Goal: Communication & Community: Answer question/provide support

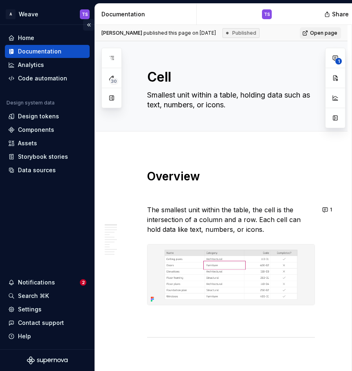
click at [91, 24] on button "Collapse sidebar" at bounding box center [88, 24] width 11 height 11
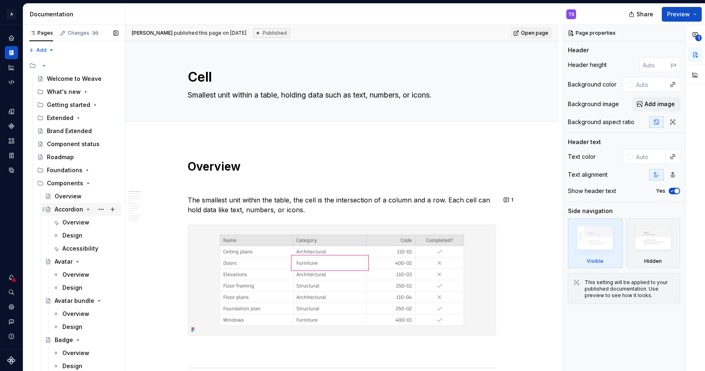
click at [87, 209] on icon "Page tree" at bounding box center [88, 209] width 2 height 1
click at [75, 223] on icon "Page tree" at bounding box center [77, 222] width 7 height 7
click at [90, 235] on icon "Page tree" at bounding box center [91, 235] width 2 height 1
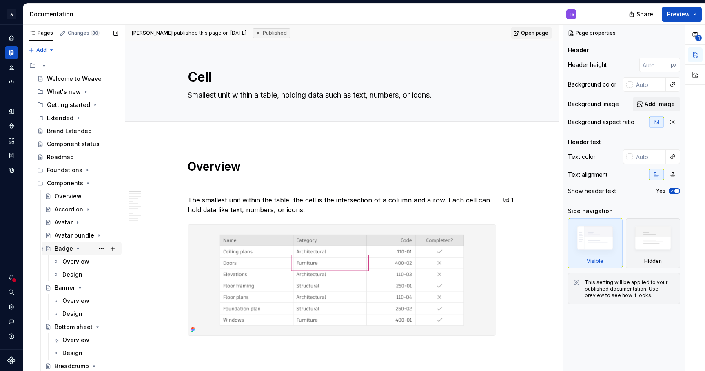
click at [75, 248] on icon "Page tree" at bounding box center [78, 248] width 7 height 7
click at [69, 274] on div "Overview" at bounding box center [75, 274] width 27 height 8
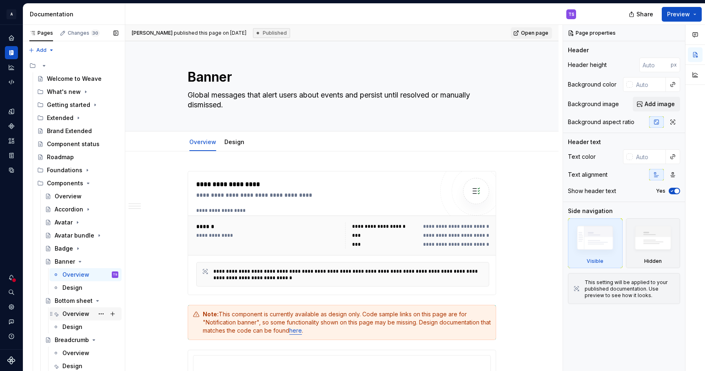
click at [77, 314] on div "Overview" at bounding box center [75, 314] width 27 height 8
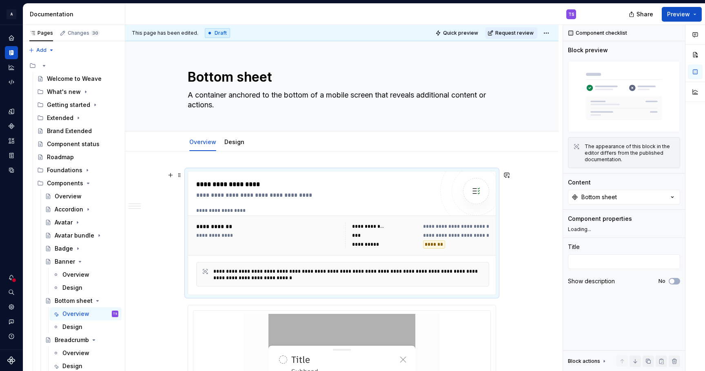
click at [417, 246] on div "**********" at bounding box center [385, 244] width 66 height 8
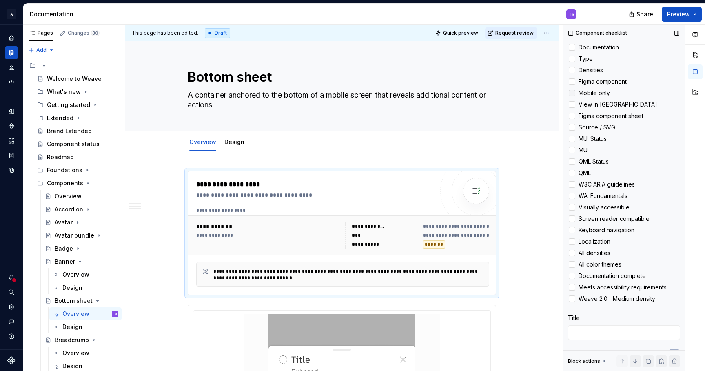
scroll to position [208, 0]
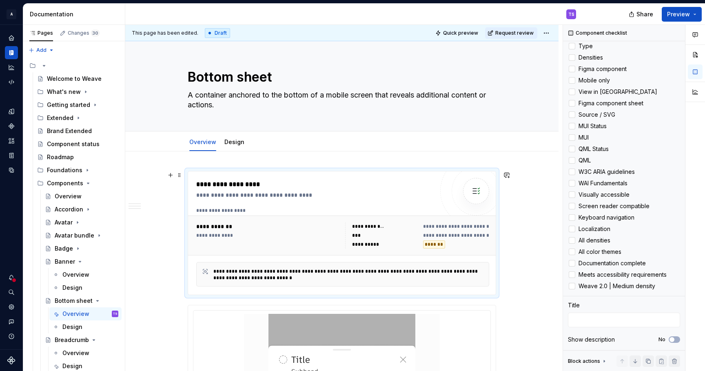
click at [434, 243] on div "*******" at bounding box center [434, 244] width 22 height 8
click at [436, 244] on div "*******" at bounding box center [434, 244] width 22 height 8
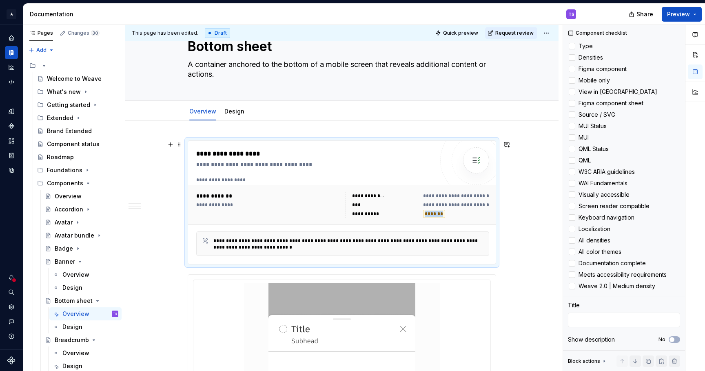
scroll to position [10, 0]
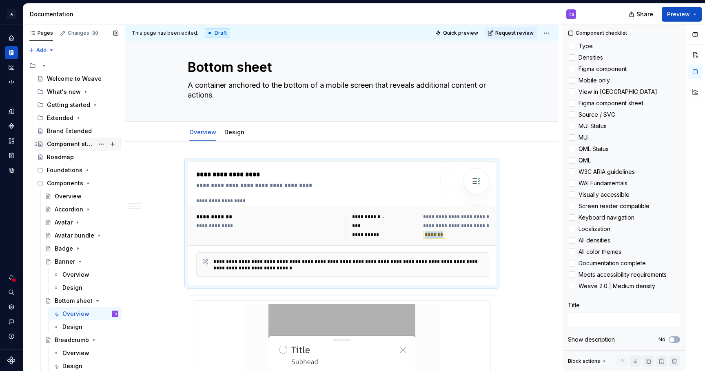
click at [63, 145] on div "Component status" at bounding box center [70, 144] width 47 height 8
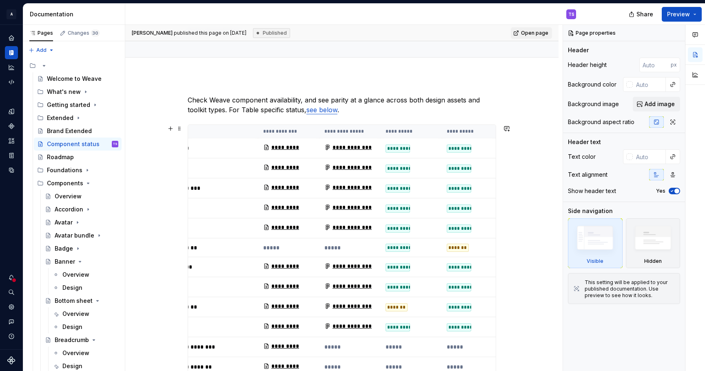
scroll to position [0, 39]
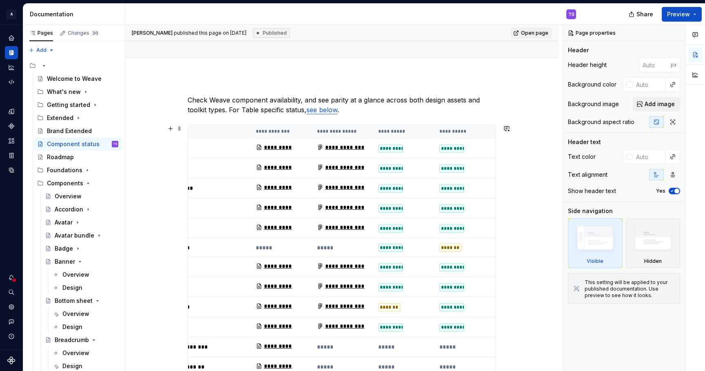
click at [450, 245] on div "*******" at bounding box center [450, 247] width 22 height 8
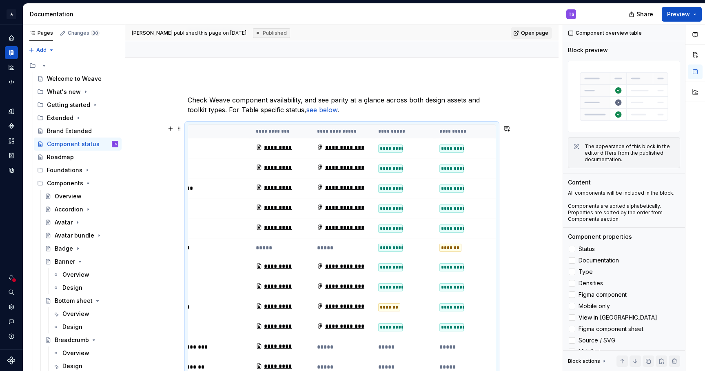
click at [457, 246] on div "*******" at bounding box center [450, 247] width 22 height 8
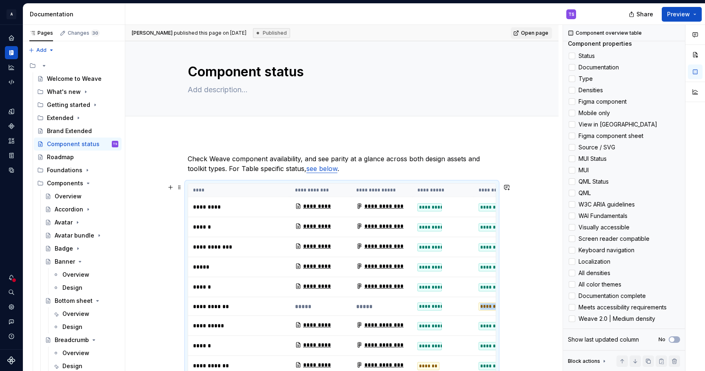
scroll to position [9, 0]
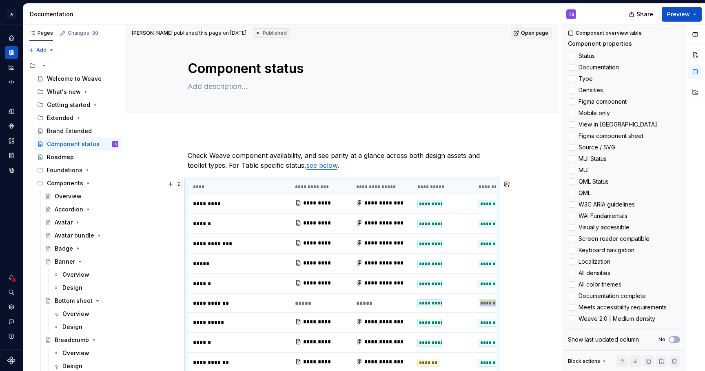
click at [180, 184] on span at bounding box center [179, 183] width 7 height 11
type textarea "*"
click at [228, 181] on th "****" at bounding box center [239, 186] width 102 height 13
click at [257, 183] on th "****" at bounding box center [239, 186] width 102 height 13
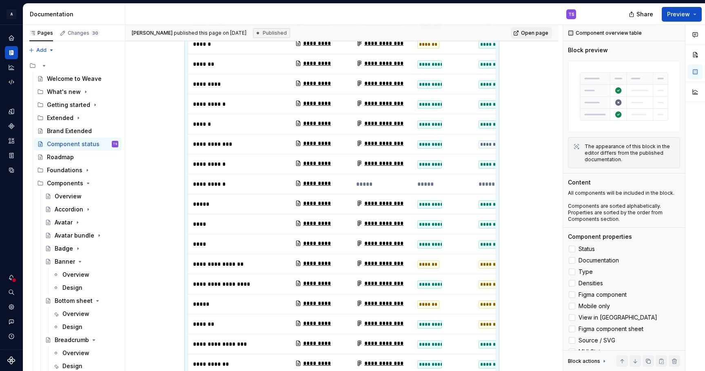
scroll to position [449, 0]
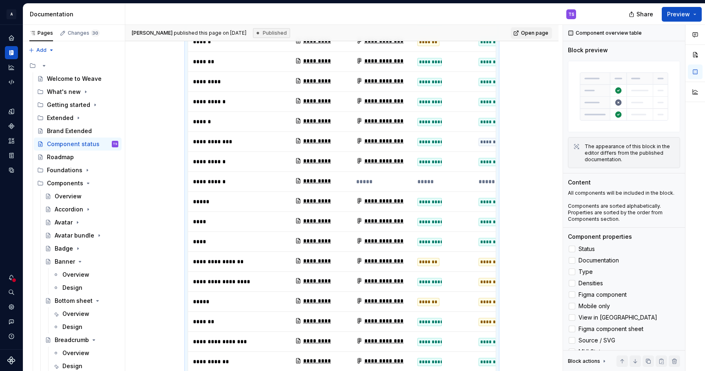
click at [437, 278] on div "*********" at bounding box center [429, 282] width 24 height 8
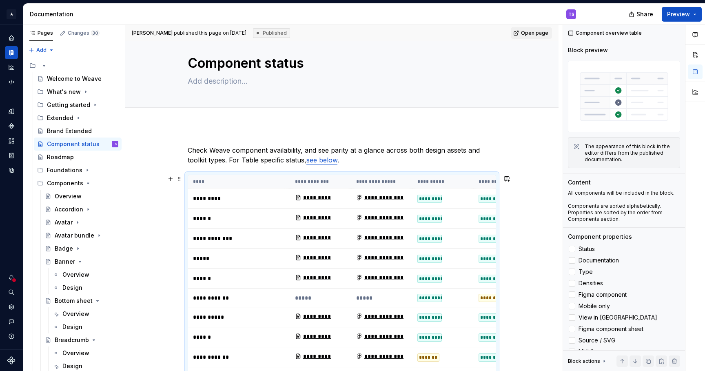
scroll to position [0, 0]
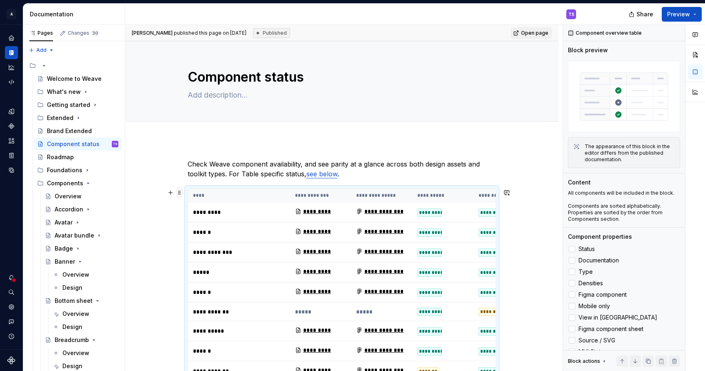
click at [181, 193] on span at bounding box center [179, 192] width 7 height 11
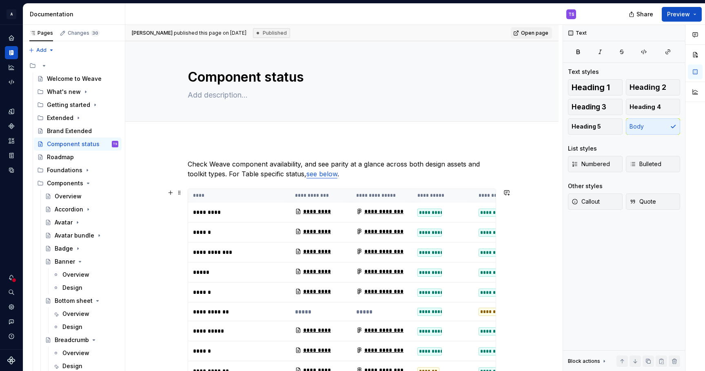
click at [351, 175] on p "Check Weave component availability, and see parity at a glance across both desi…" at bounding box center [342, 169] width 308 height 20
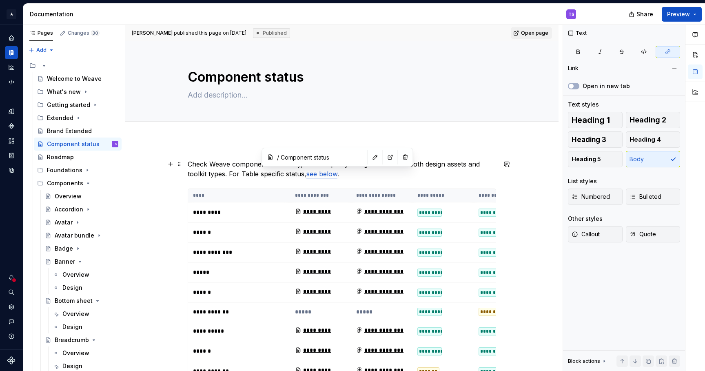
click at [326, 176] on link "see below" at bounding box center [321, 174] width 31 height 8
type input "/ Component status/ Table"
click at [370, 157] on button "button" at bounding box center [375, 156] width 11 height 11
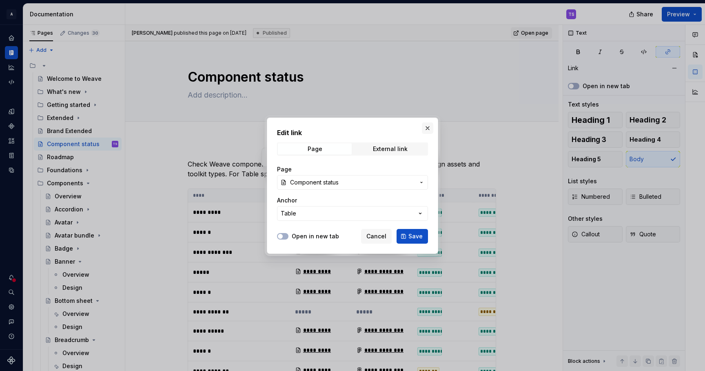
click at [429, 128] on button "button" at bounding box center [427, 127] width 11 height 11
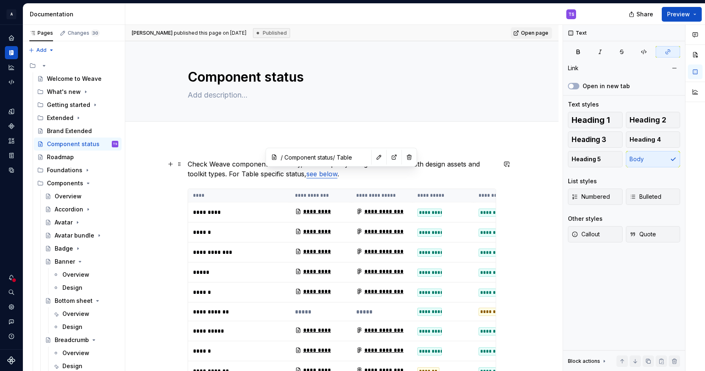
click at [329, 175] on link "see below" at bounding box center [321, 174] width 31 height 8
click at [373, 160] on button "button" at bounding box center [378, 156] width 11 height 11
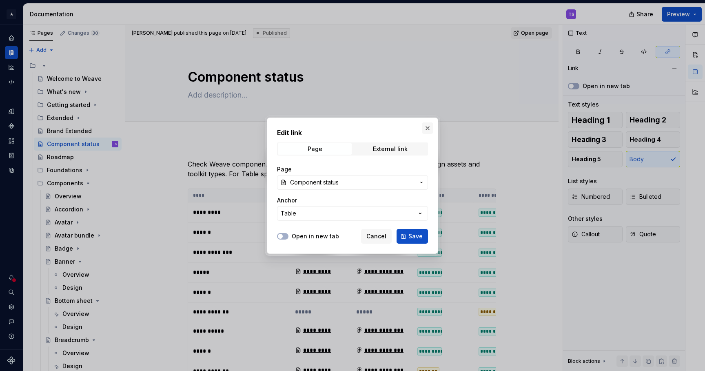
click at [428, 129] on button "button" at bounding box center [427, 127] width 11 height 11
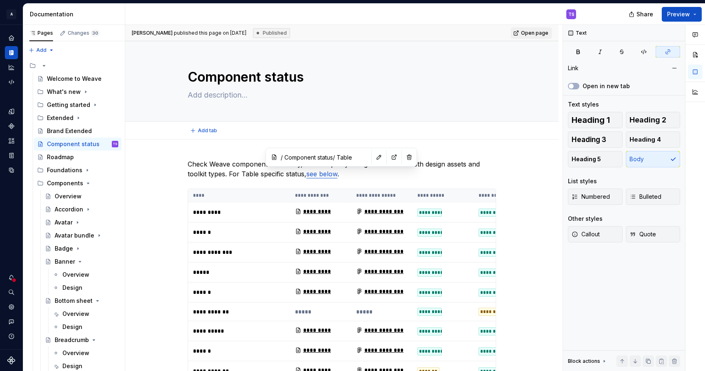
type textarea "*"
click at [509, 195] on button "button" at bounding box center [506, 192] width 11 height 11
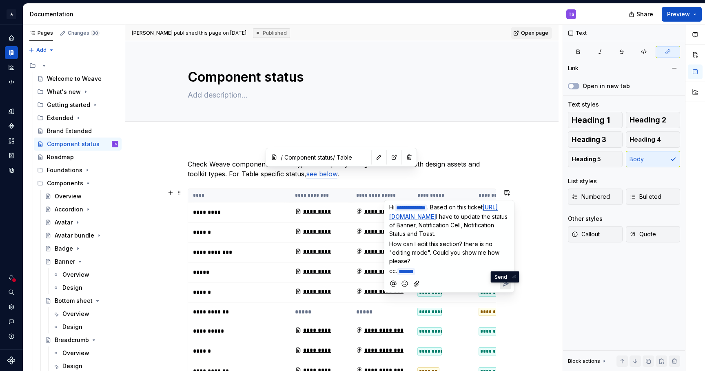
click at [507, 288] on icon "Send" at bounding box center [505, 283] width 8 height 8
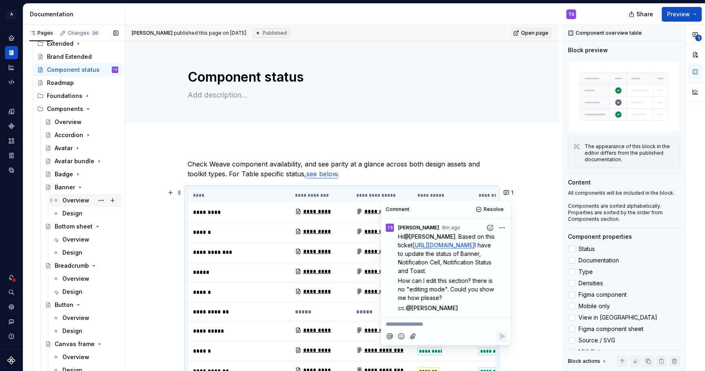
scroll to position [78, 0]
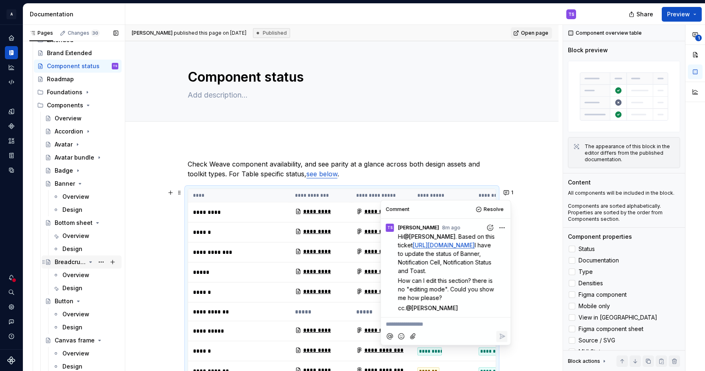
click at [97, 222] on icon "Page tree" at bounding box center [98, 222] width 2 height 1
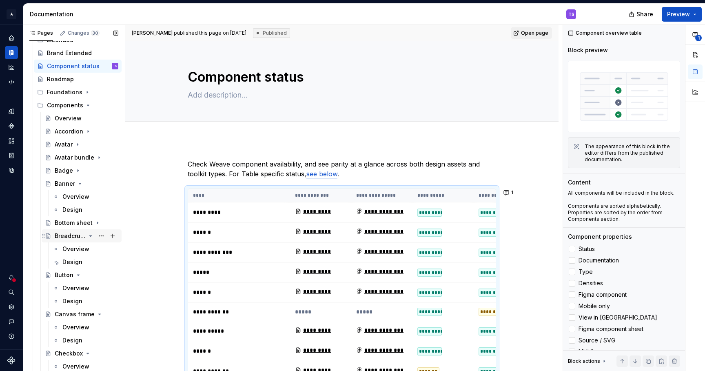
click at [91, 236] on icon "Page tree" at bounding box center [90, 235] width 7 height 7
click at [78, 250] on icon "Page tree" at bounding box center [78, 249] width 7 height 7
click at [91, 262] on icon "Page tree" at bounding box center [91, 261] width 2 height 1
click at [87, 276] on icon "Page tree" at bounding box center [87, 275] width 7 height 7
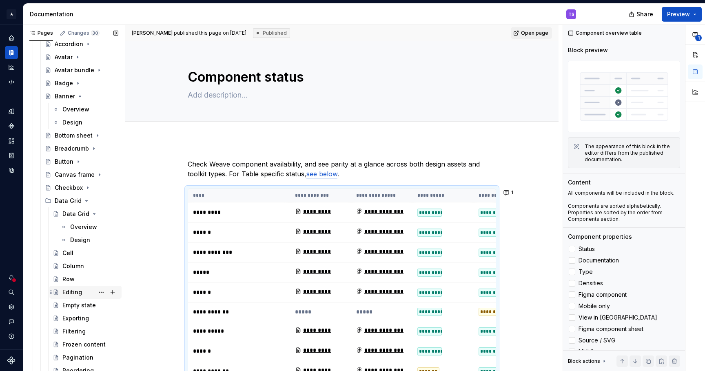
scroll to position [167, 0]
click at [84, 201] on icon "Page tree" at bounding box center [86, 199] width 7 height 7
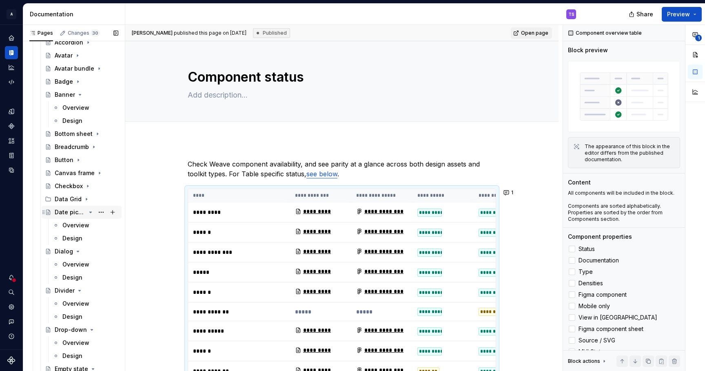
click at [90, 212] on icon "Page tree" at bounding box center [91, 212] width 2 height 1
click at [77, 227] on icon "Page tree" at bounding box center [78, 225] width 7 height 7
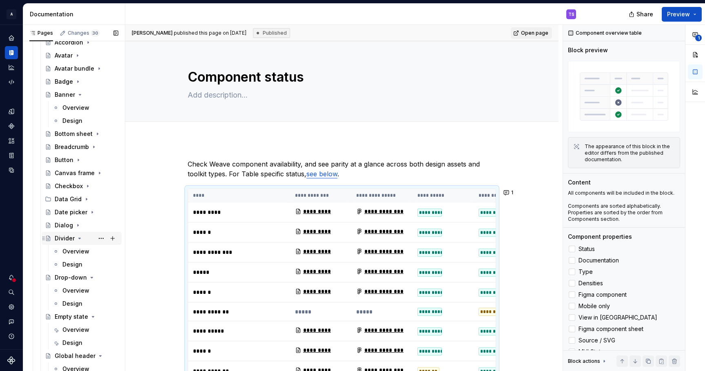
click at [79, 239] on icon "Page tree" at bounding box center [79, 238] width 7 height 7
click at [89, 252] on icon "Page tree" at bounding box center [90, 251] width 7 height 7
click at [92, 265] on icon "Page tree" at bounding box center [90, 264] width 7 height 7
click at [92, 278] on icon "Page tree" at bounding box center [90, 277] width 7 height 7
click at [90, 290] on icon "Page tree" at bounding box center [91, 290] width 2 height 1
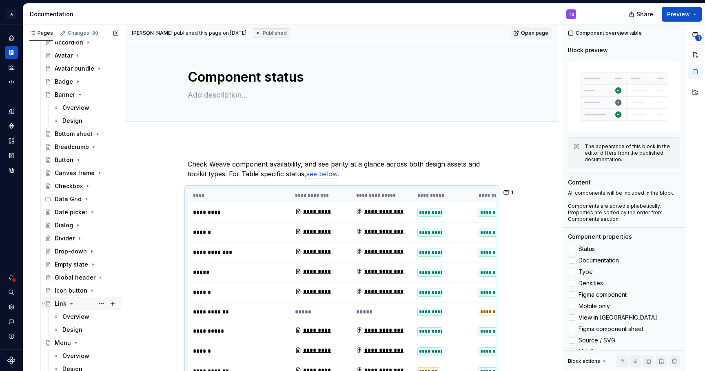
click at [72, 304] on icon "Page tree" at bounding box center [71, 303] width 7 height 7
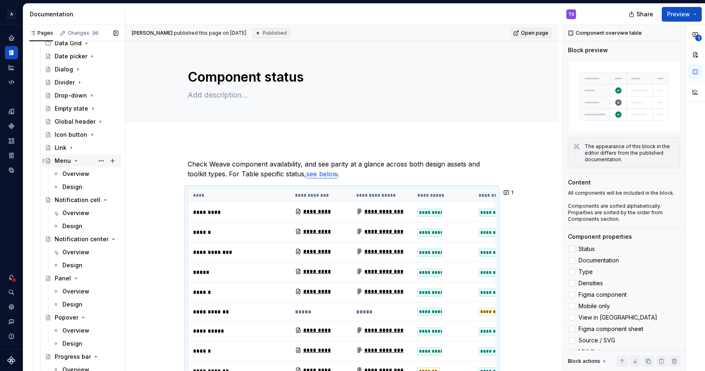
scroll to position [331, 0]
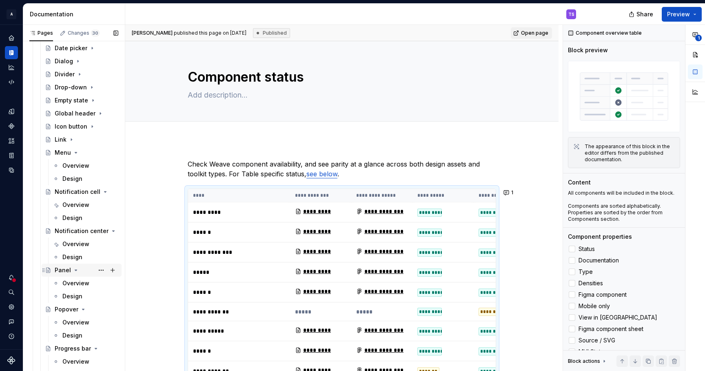
click at [74, 271] on icon "Page tree" at bounding box center [76, 270] width 7 height 7
click at [75, 153] on icon "Page tree" at bounding box center [76, 152] width 7 height 7
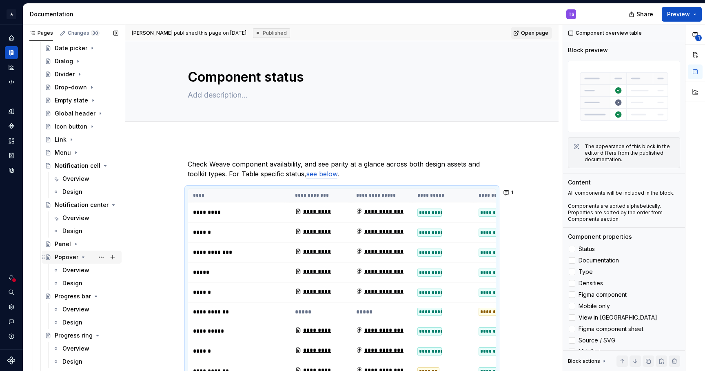
click at [82, 258] on icon "Page tree" at bounding box center [83, 257] width 7 height 7
click at [90, 270] on icon "Page tree" at bounding box center [91, 270] width 2 height 1
click at [91, 283] on icon "Page tree" at bounding box center [90, 283] width 7 height 7
click at [91, 297] on icon "Page tree" at bounding box center [90, 296] width 7 height 7
click at [83, 310] on icon "Page tree" at bounding box center [85, 309] width 7 height 7
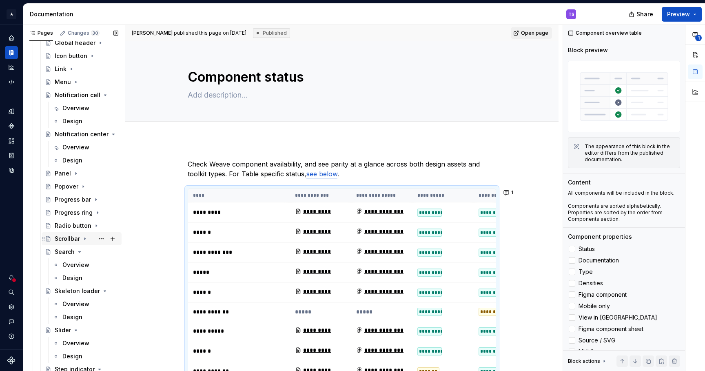
scroll to position [405, 0]
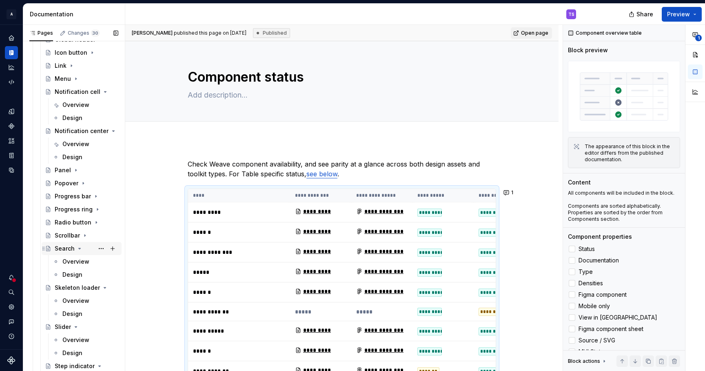
click at [79, 249] on icon "Page tree" at bounding box center [79, 248] width 7 height 7
click at [90, 263] on icon "Page tree" at bounding box center [90, 261] width 7 height 7
click at [77, 273] on icon "Page tree" at bounding box center [76, 274] width 7 height 7
click at [91, 288] on icon "Page tree" at bounding box center [90, 287] width 7 height 7
click at [70, 300] on icon "Page tree" at bounding box center [71, 300] width 2 height 1
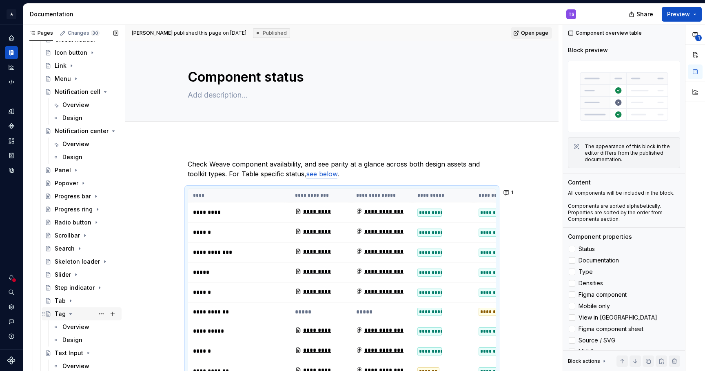
click at [70, 312] on icon "Page tree" at bounding box center [70, 313] width 7 height 7
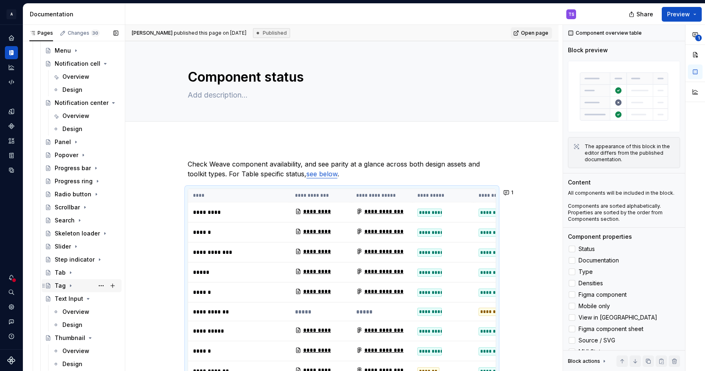
scroll to position [445, 0]
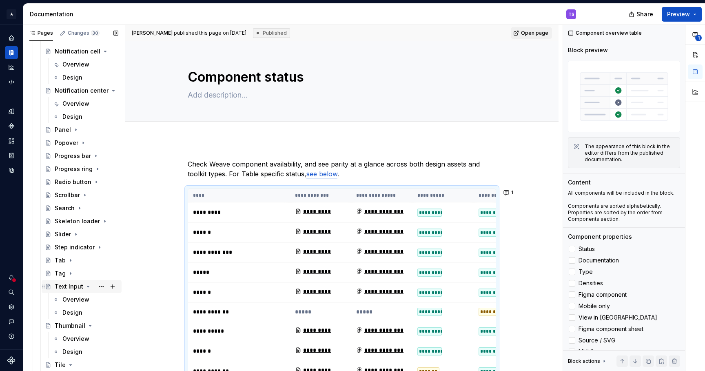
click at [85, 289] on icon "Page tree" at bounding box center [88, 286] width 7 height 7
click at [87, 300] on icon "Page tree" at bounding box center [90, 299] width 7 height 7
click at [71, 311] on icon "Page tree" at bounding box center [70, 312] width 7 height 7
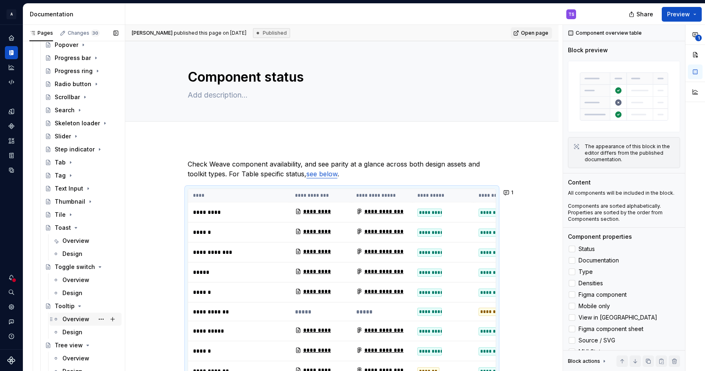
scroll to position [545, 0]
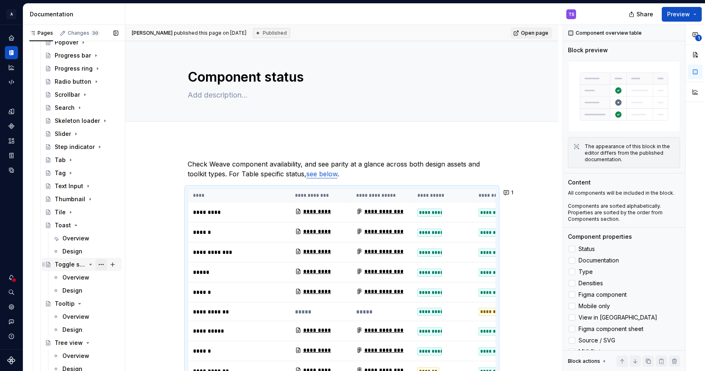
click at [95, 266] on button "Page tree" at bounding box center [100, 264] width 11 height 11
click at [90, 266] on div "Pages Changes 30 Add Accessibility guide for tree Page tree. Navigate the tree …" at bounding box center [74, 200] width 102 height 350
click at [97, 266] on icon "Page tree" at bounding box center [100, 264] width 7 height 7
click at [76, 279] on icon "Page tree" at bounding box center [79, 277] width 7 height 7
click at [86, 292] on icon "Page tree" at bounding box center [87, 290] width 7 height 7
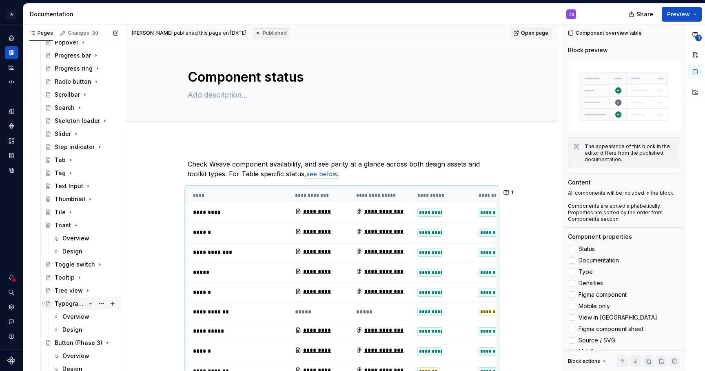
click at [89, 304] on icon "Page tree" at bounding box center [90, 303] width 7 height 7
click at [91, 316] on icon "Page tree" at bounding box center [91, 316] width 2 height 1
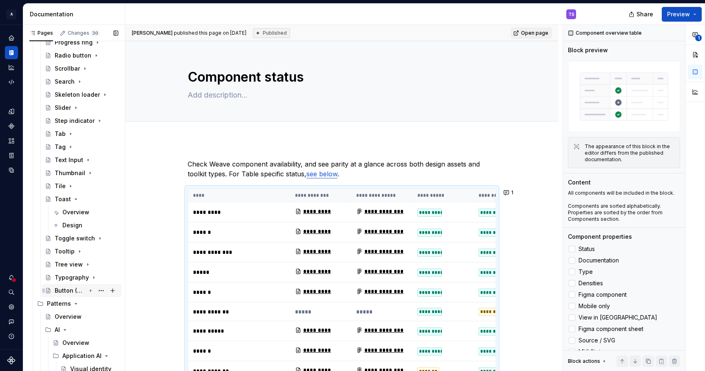
scroll to position [575, 0]
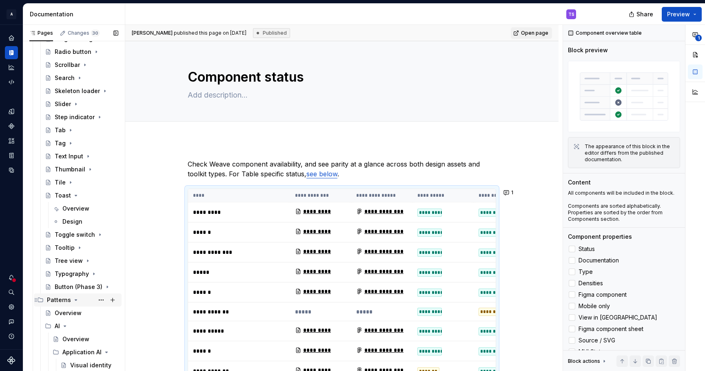
click at [75, 301] on icon "Page tree" at bounding box center [76, 299] width 7 height 7
click at [71, 312] on icon "Page tree" at bounding box center [74, 313] width 7 height 7
click at [81, 325] on icon "Page tree" at bounding box center [82, 325] width 2 height 1
click at [84, 339] on icon "Page tree" at bounding box center [87, 339] width 7 height 7
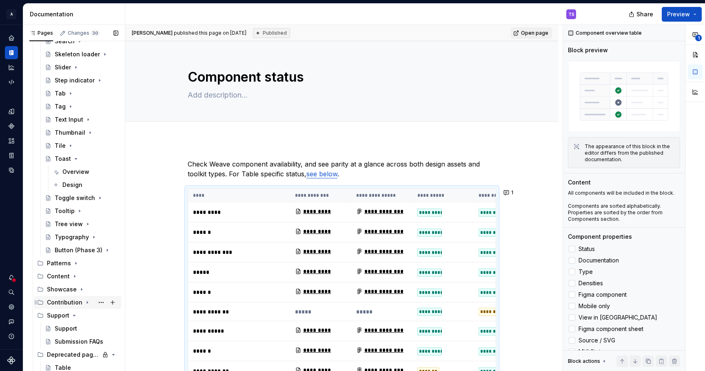
scroll to position [620, 0]
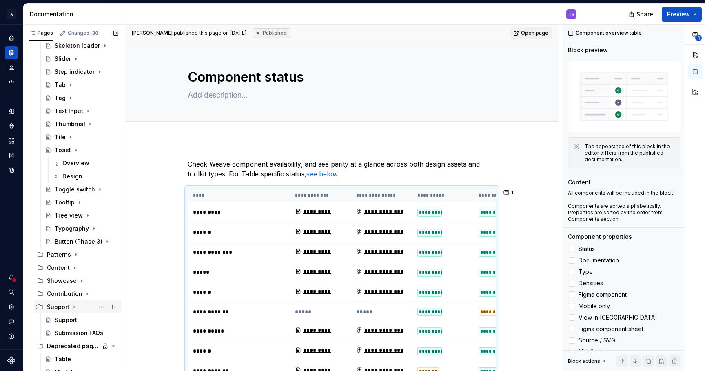
click at [73, 307] on icon "Page tree" at bounding box center [74, 306] width 7 height 7
click at [90, 321] on icon "Page tree" at bounding box center [90, 319] width 7 height 7
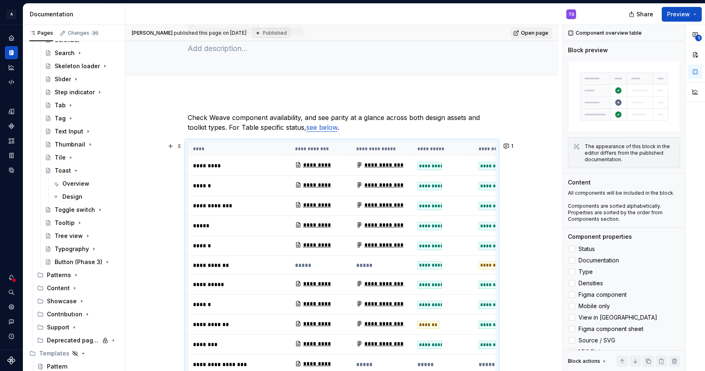
scroll to position [59, 0]
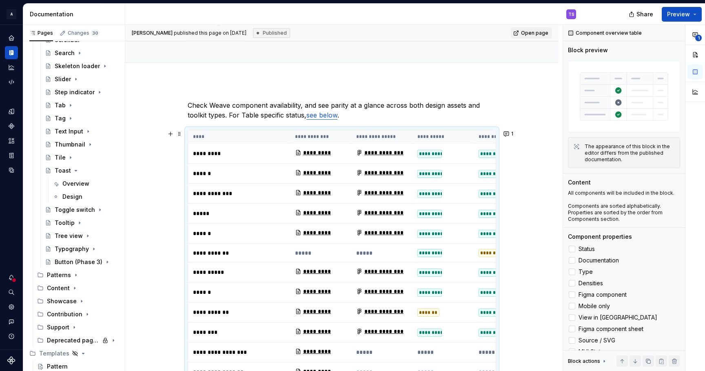
click at [277, 138] on th "****" at bounding box center [239, 136] width 102 height 13
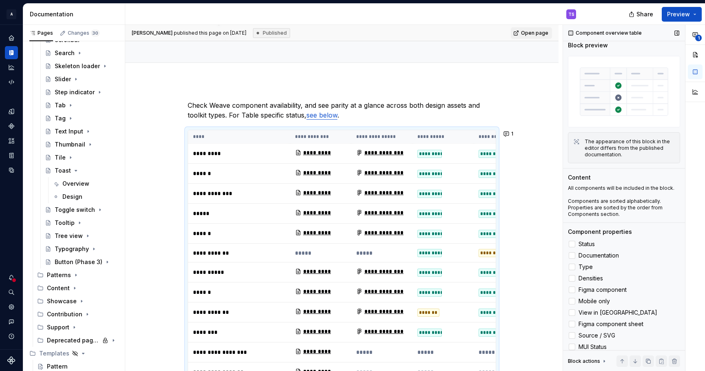
scroll to position [0, 0]
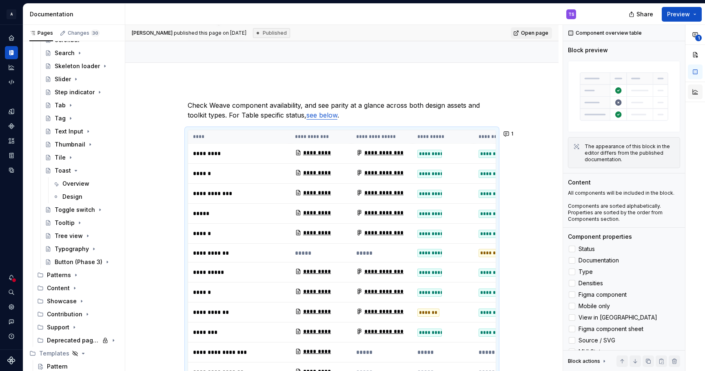
click at [697, 94] on button "button" at bounding box center [695, 91] width 15 height 15
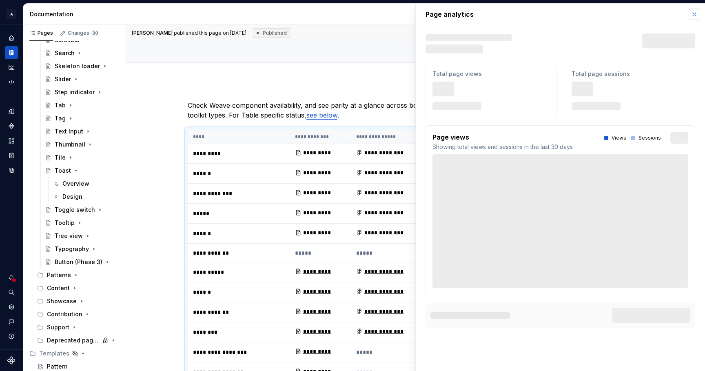
click at [693, 16] on button "button" at bounding box center [693, 14] width 11 height 11
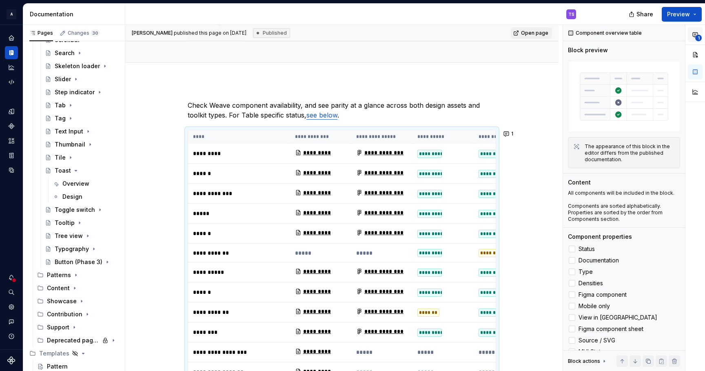
click at [696, 36] on span "1" at bounding box center [698, 38] width 7 height 7
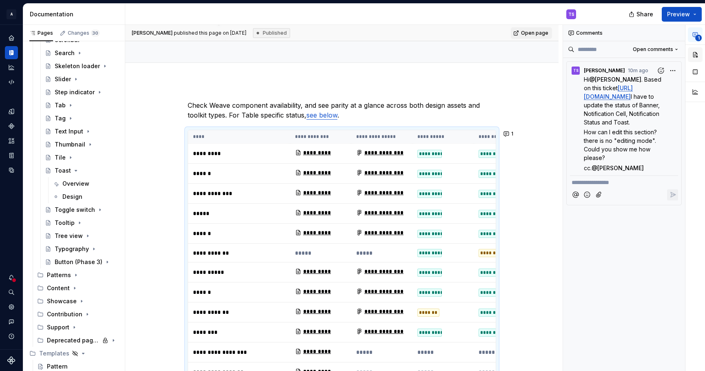
click at [695, 56] on button "button" at bounding box center [695, 54] width 15 height 15
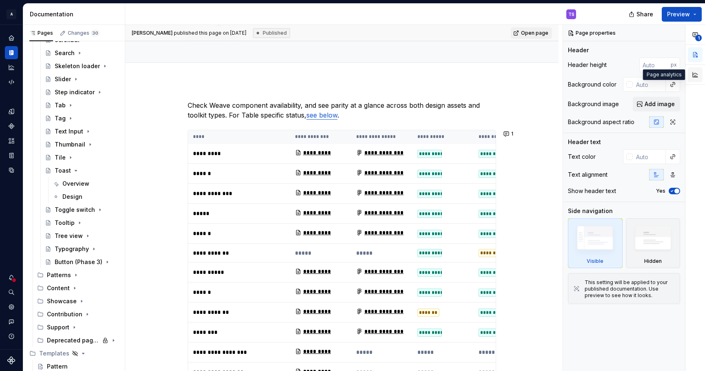
click at [695, 75] on button "button" at bounding box center [695, 74] width 15 height 15
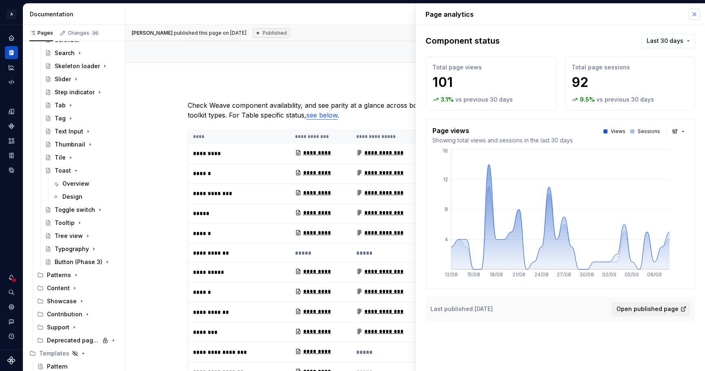
click at [693, 15] on button "button" at bounding box center [693, 14] width 11 height 11
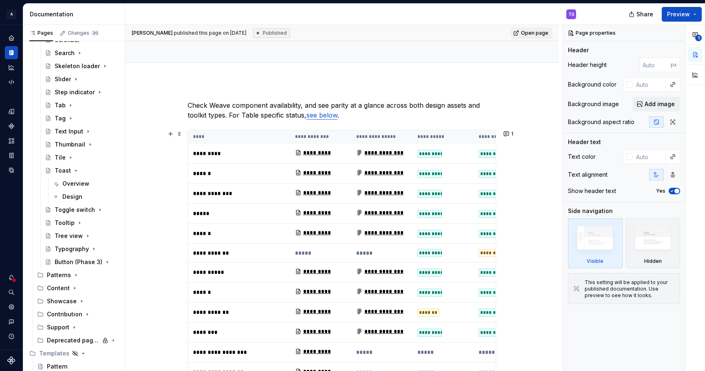
click at [267, 184] on td "**********" at bounding box center [239, 194] width 102 height 20
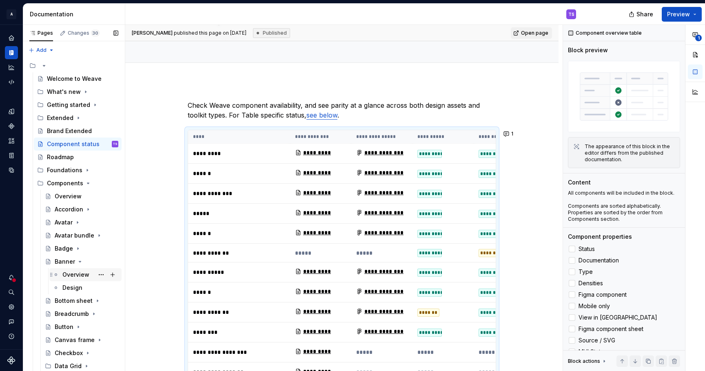
click at [75, 274] on div "Overview" at bounding box center [75, 274] width 27 height 8
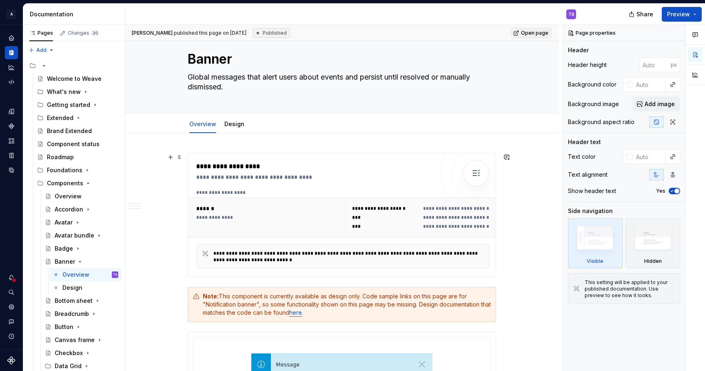
scroll to position [20, 0]
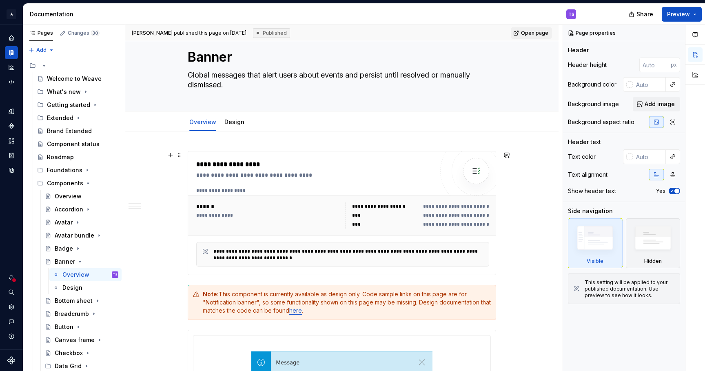
click at [399, 222] on div "***" at bounding box center [385, 224] width 66 height 8
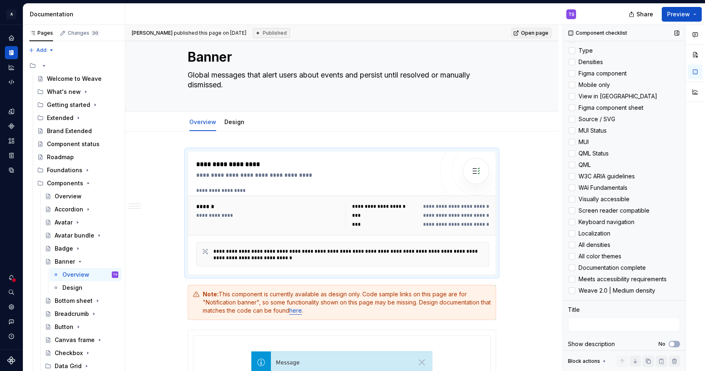
scroll to position [208, 0]
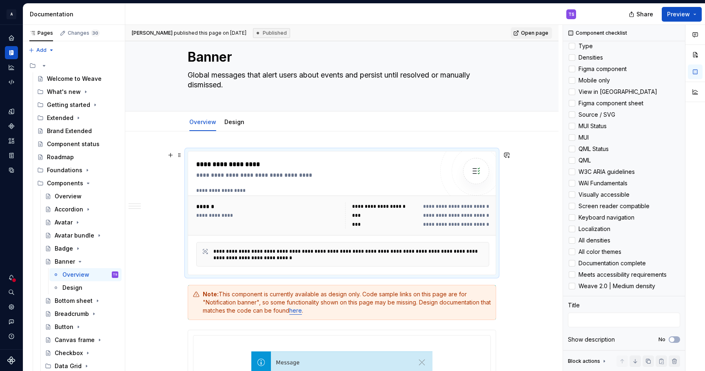
click at [397, 222] on div "***" at bounding box center [385, 224] width 66 height 8
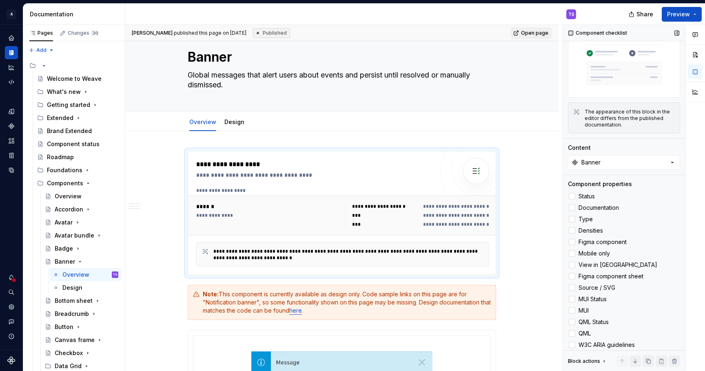
scroll to position [0, 0]
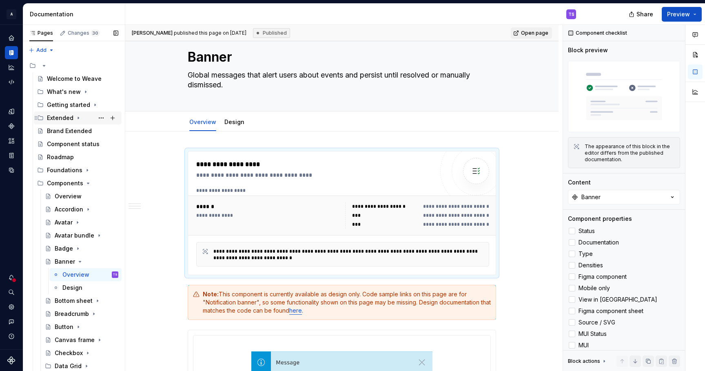
click at [78, 118] on icon "Page tree" at bounding box center [78, 118] width 1 height 2
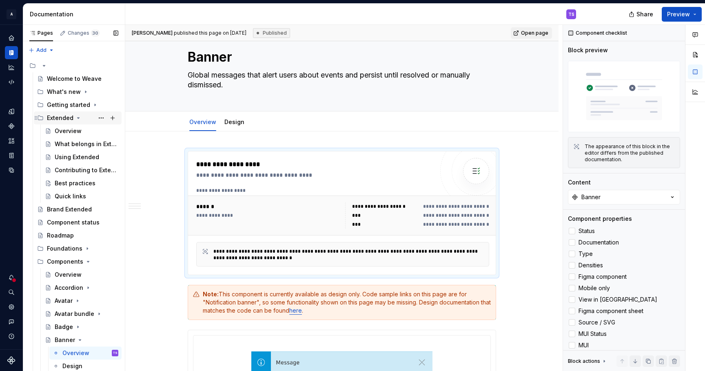
click at [77, 117] on icon "Page tree" at bounding box center [78, 117] width 2 height 1
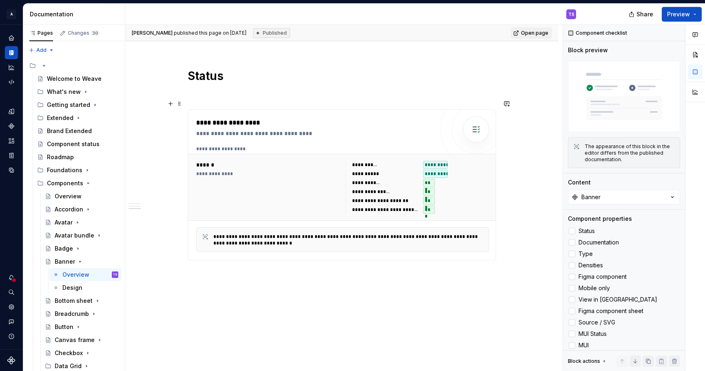
scroll to position [761, 0]
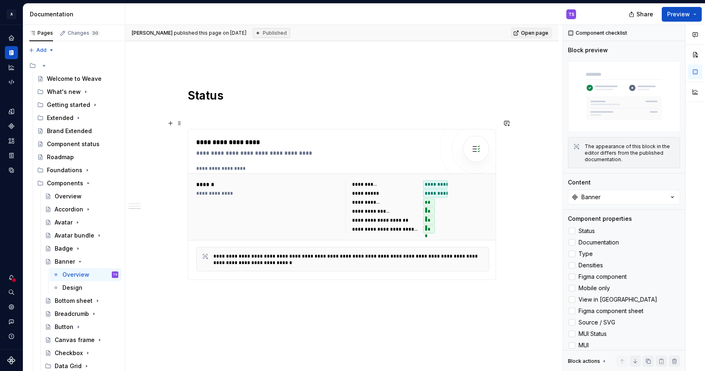
type textarea "*"
type textarea "Status checklist"
click at [478, 189] on div "*********" at bounding box center [456, 193] width 66 height 8
click at [602, 198] on button "Banner" at bounding box center [624, 197] width 112 height 15
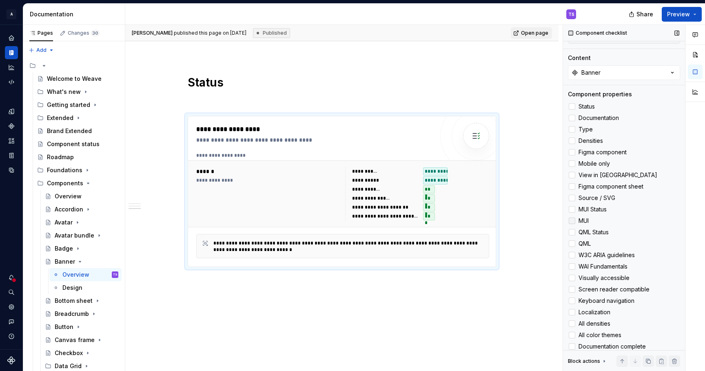
scroll to position [128, 0]
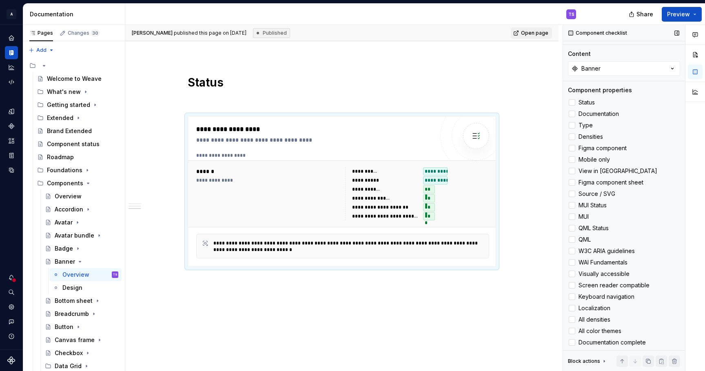
click at [604, 361] on icon at bounding box center [604, 361] width 7 height 7
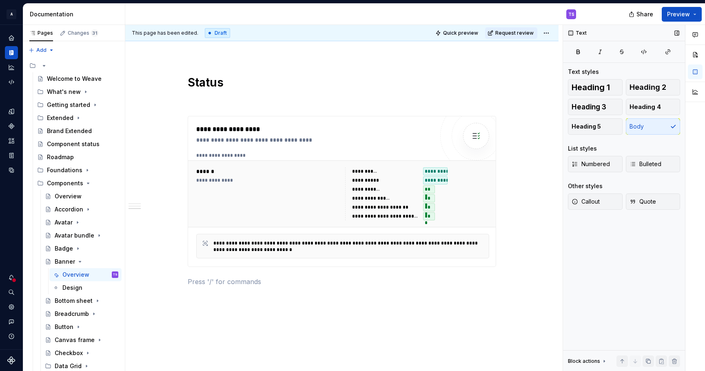
scroll to position [0, 0]
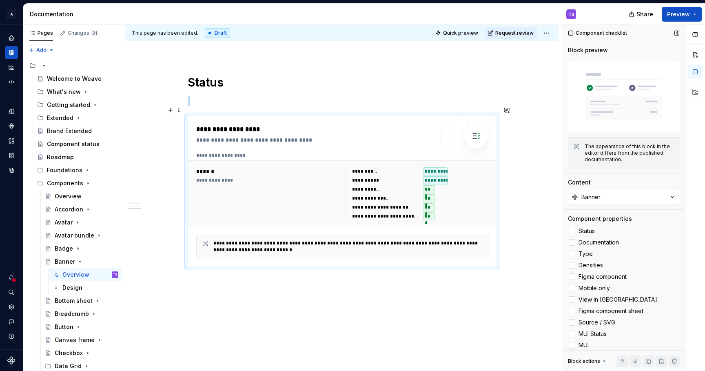
click at [469, 212] on div "***" at bounding box center [456, 216] width 66 height 8
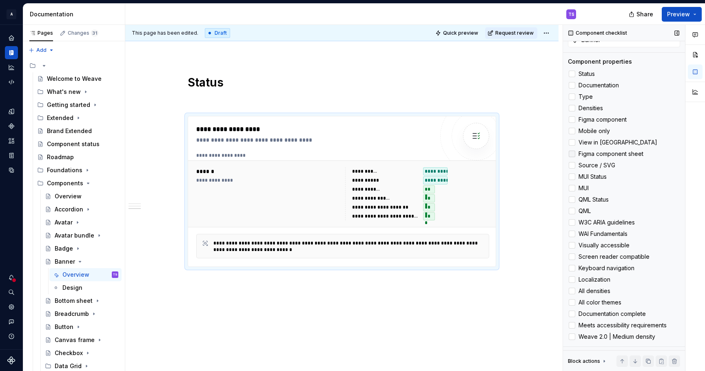
scroll to position [208, 0]
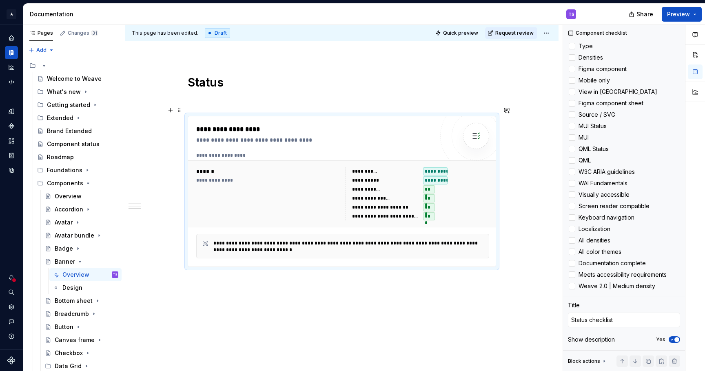
click at [471, 143] on div at bounding box center [475, 135] width 49 height 49
click at [11, 277] on icon "Notifications" at bounding box center [11, 277] width 7 height 7
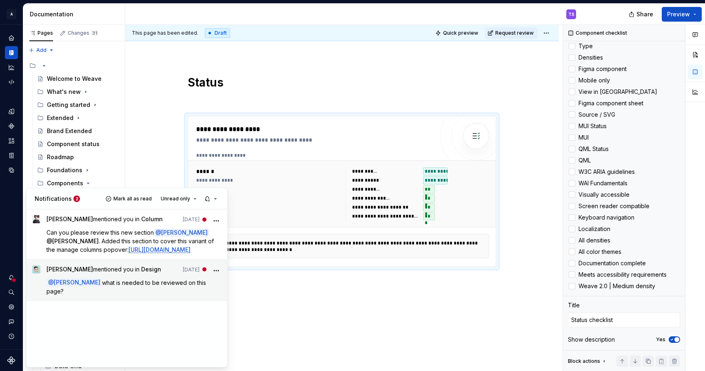
click at [152, 294] on span "what is needed to be reviewed on this page?" at bounding box center [126, 286] width 161 height 15
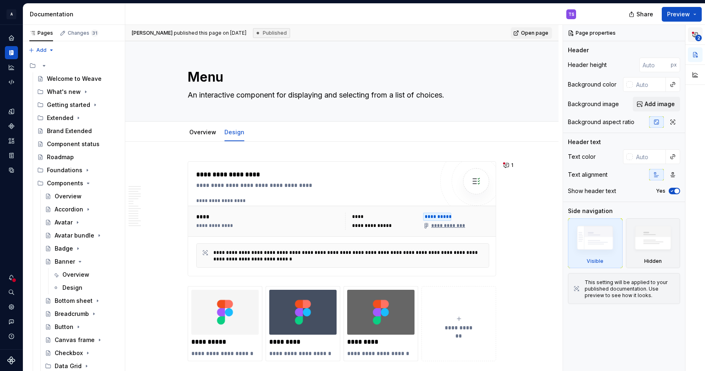
click at [695, 36] on span "2" at bounding box center [698, 38] width 7 height 7
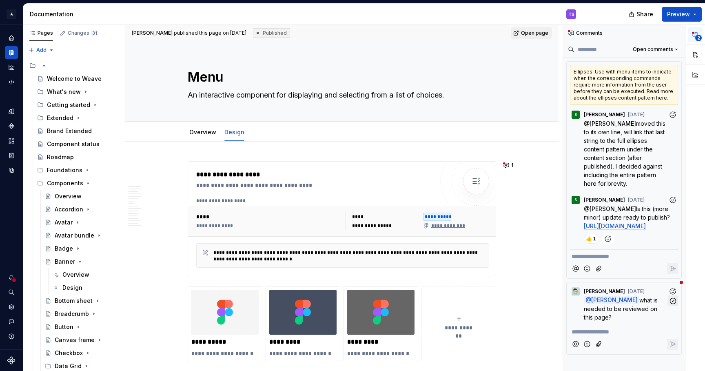
scroll to position [4, 0]
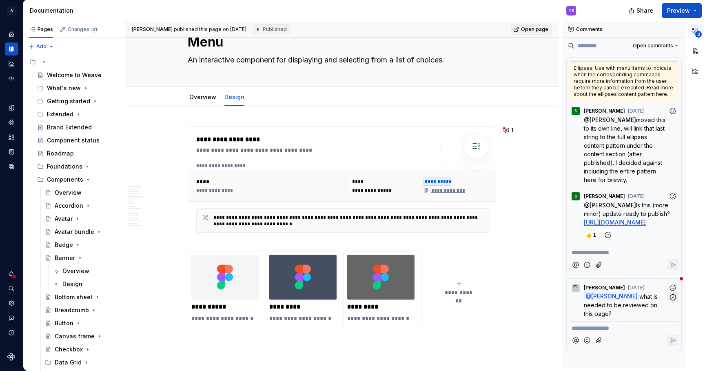
click at [675, 301] on icon "button" at bounding box center [673, 297] width 8 height 8
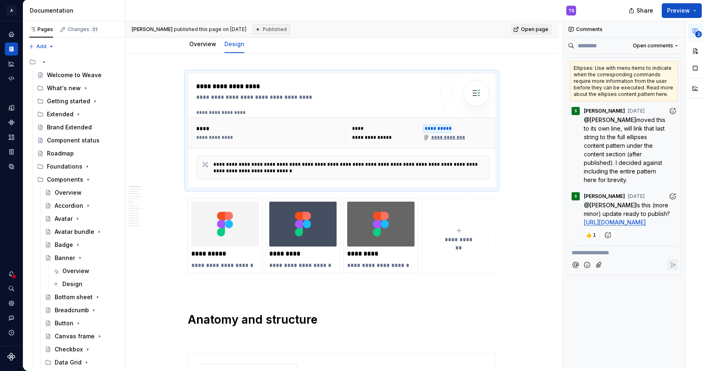
scroll to position [95, 0]
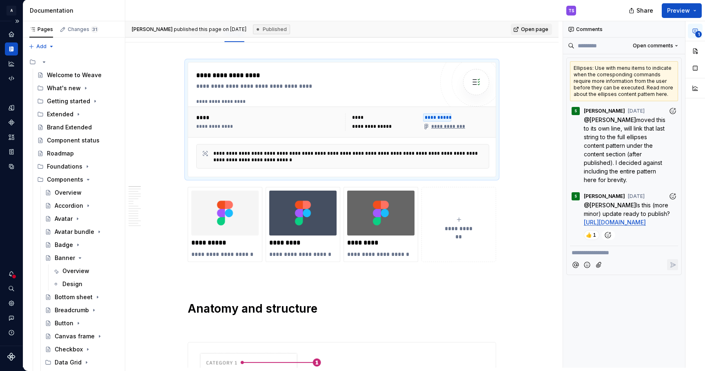
click at [11, 276] on div at bounding box center [13, 276] width 5 height 5
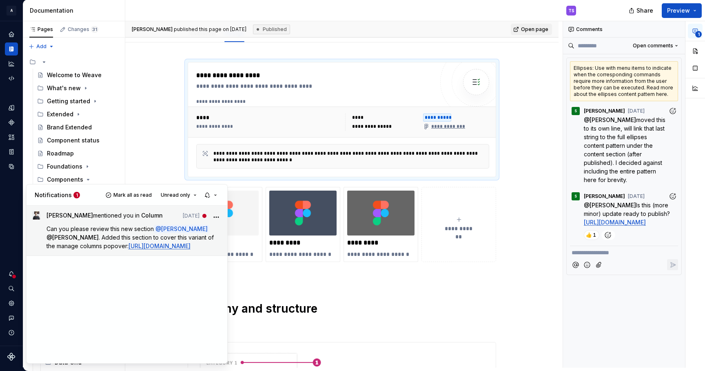
click at [181, 243] on p "Can you please review this new section @ [PERSON_NAME] @ [PERSON_NAME] . Added …" at bounding box center [133, 237] width 175 height 26
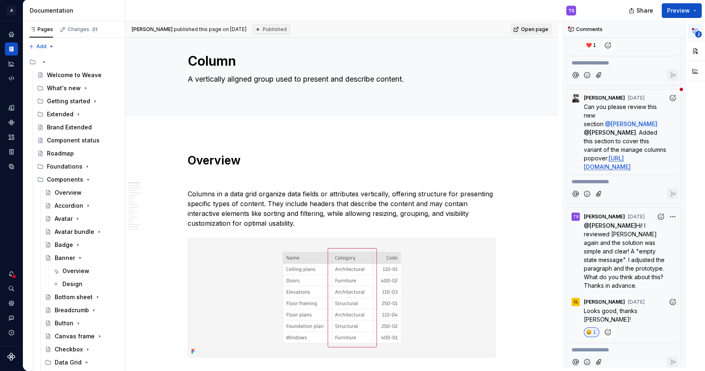
scroll to position [355, 0]
click at [649, 100] on div "[PERSON_NAME] [DATE]" at bounding box center [624, 97] width 108 height 11
click at [575, 172] on div "Can you please review this new section @ [PERSON_NAME] @ [PERSON_NAME] . Added …" at bounding box center [624, 138] width 108 height 69
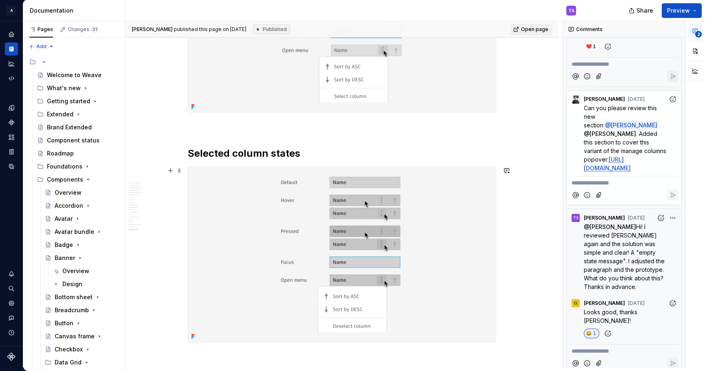
scroll to position [5724, 0]
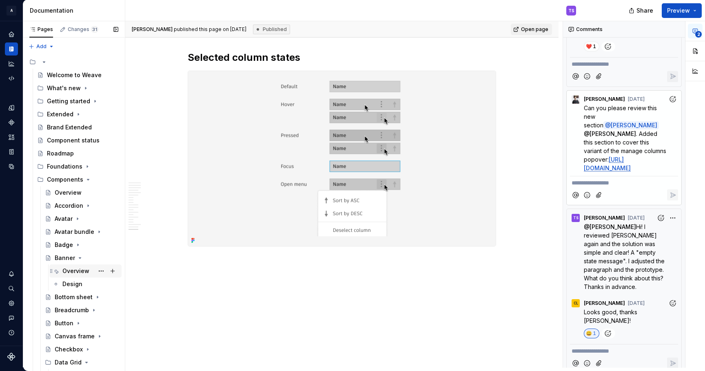
click at [77, 270] on div "Overview" at bounding box center [75, 271] width 27 height 8
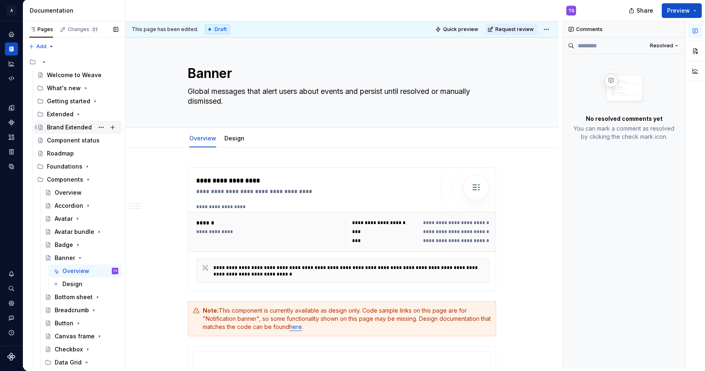
click at [69, 130] on div "Brand Extended" at bounding box center [69, 127] width 45 height 8
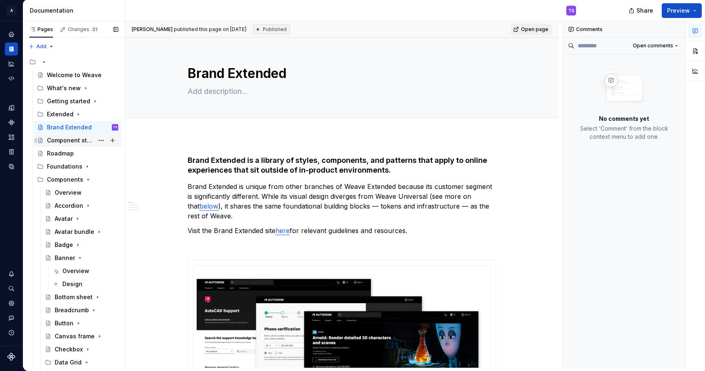
click at [69, 138] on div "Component status" at bounding box center [70, 140] width 47 height 8
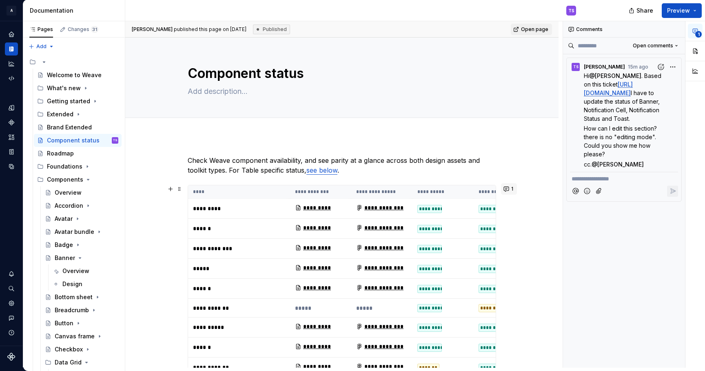
click at [511, 187] on button "1" at bounding box center [509, 188] width 16 height 11
click at [13, 166] on icon "Data sources" at bounding box center [11, 166] width 7 height 7
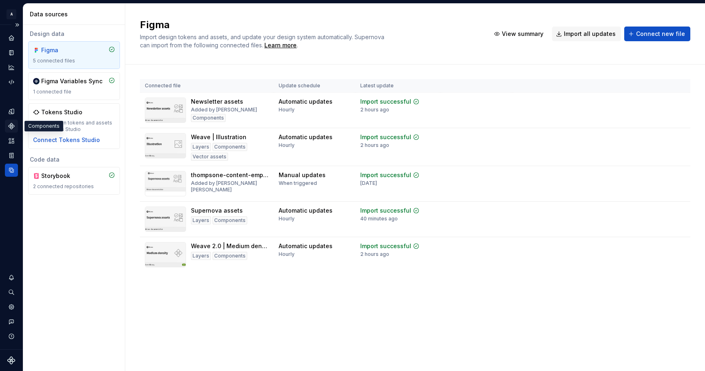
click at [13, 125] on icon "Components" at bounding box center [11, 125] width 5 height 5
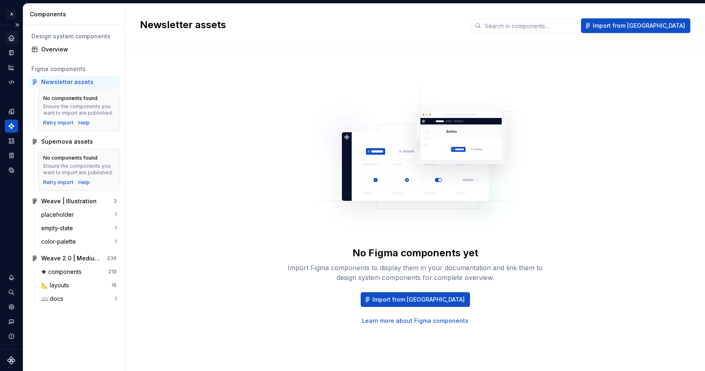
click at [11, 39] on icon "Home" at bounding box center [11, 37] width 7 height 7
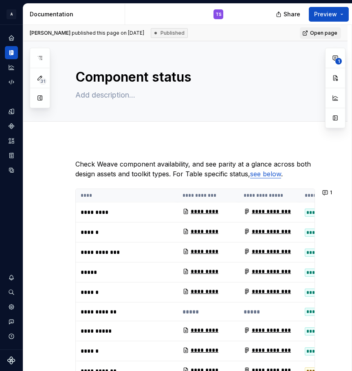
type textarea "*"
